Goal: Contribute content: Contribute content

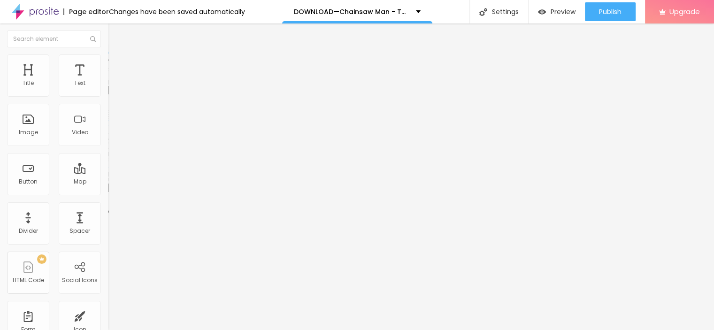
click at [108, 81] on span "Add image" at bounding box center [127, 77] width 39 height 8
click at [115, 36] on img "button" at bounding box center [119, 35] width 8 height 8
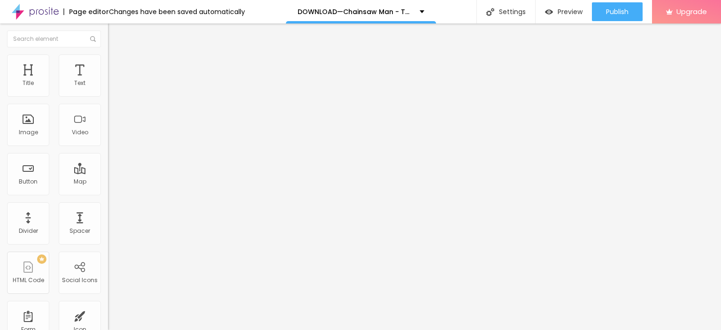
click at [115, 36] on img "button" at bounding box center [119, 35] width 8 height 8
click at [108, 88] on input "Click me" at bounding box center [164, 83] width 113 height 9
paste input "LICK HERE ▶️ Chainsaw Man - The Movie: Reze Arc [2025] ]"
type input "CLICK HERE ▶️ Chainsaw Man - The Movie: Reze Arc [2025] ]"
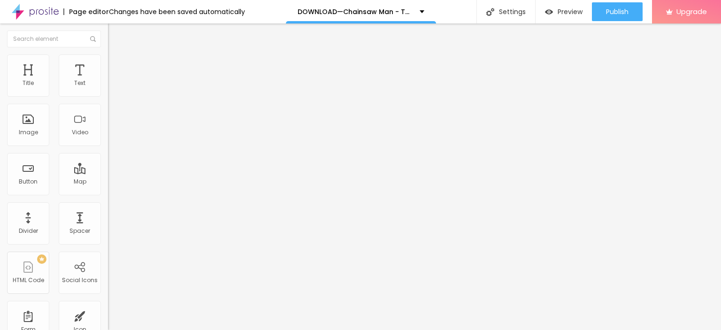
scroll to position [0, 0]
click at [108, 193] on input "https://" at bounding box center [164, 188] width 113 height 9
paste input "streamzy.fun/en/movie/1218925/pro"
type input "https://streamzy.fun/en/movie/1218925/pro"
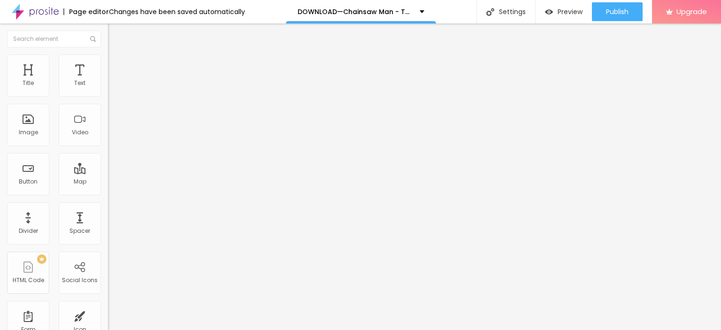
scroll to position [0, 0]
click at [108, 112] on img at bounding box center [111, 109] width 7 height 7
click at [115, 35] on img "button" at bounding box center [119, 35] width 8 height 8
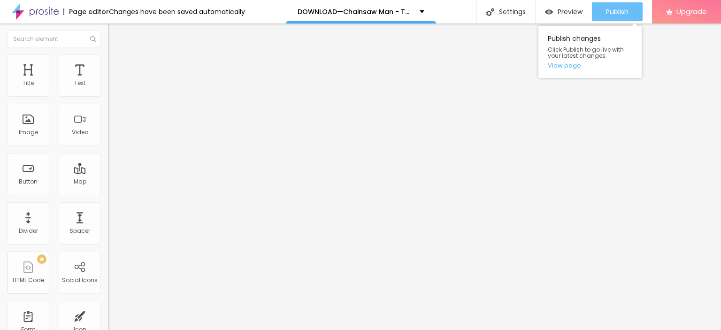
click at [600, 3] on button "Publish" at bounding box center [617, 11] width 51 height 19
click at [569, 65] on link "View page" at bounding box center [590, 65] width 85 height 6
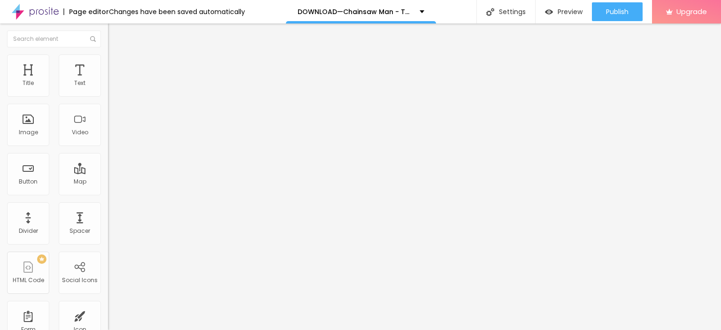
click at [36, 9] on img at bounding box center [35, 11] width 47 height 23
